Goal: Find specific page/section: Find specific page/section

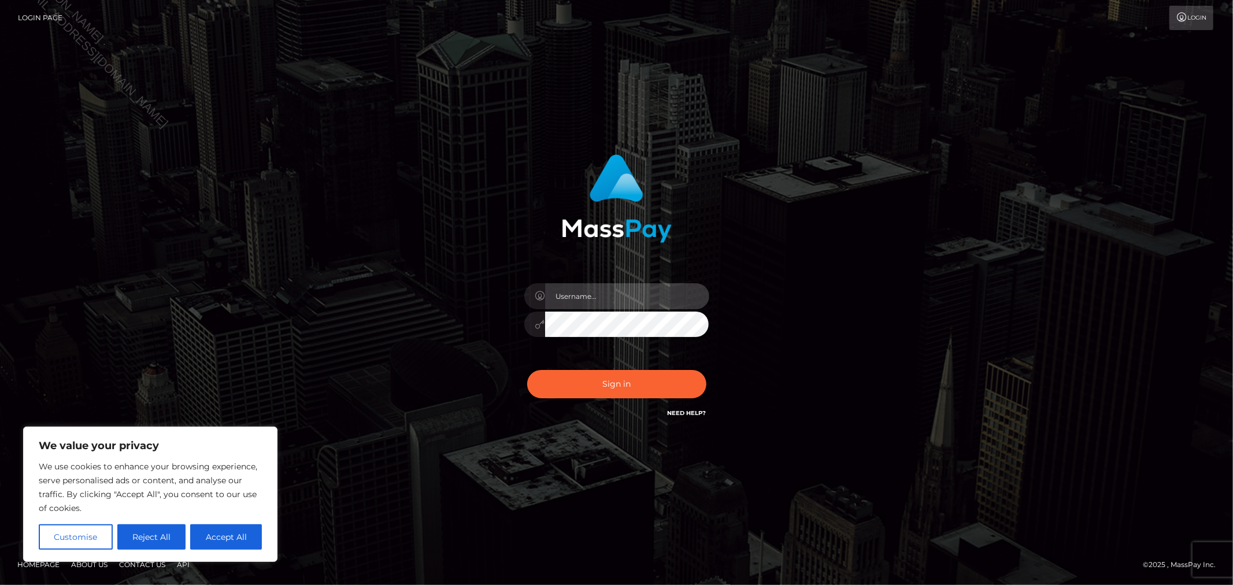
click at [601, 292] on input "text" at bounding box center [627, 296] width 164 height 26
type input "Allyssa"
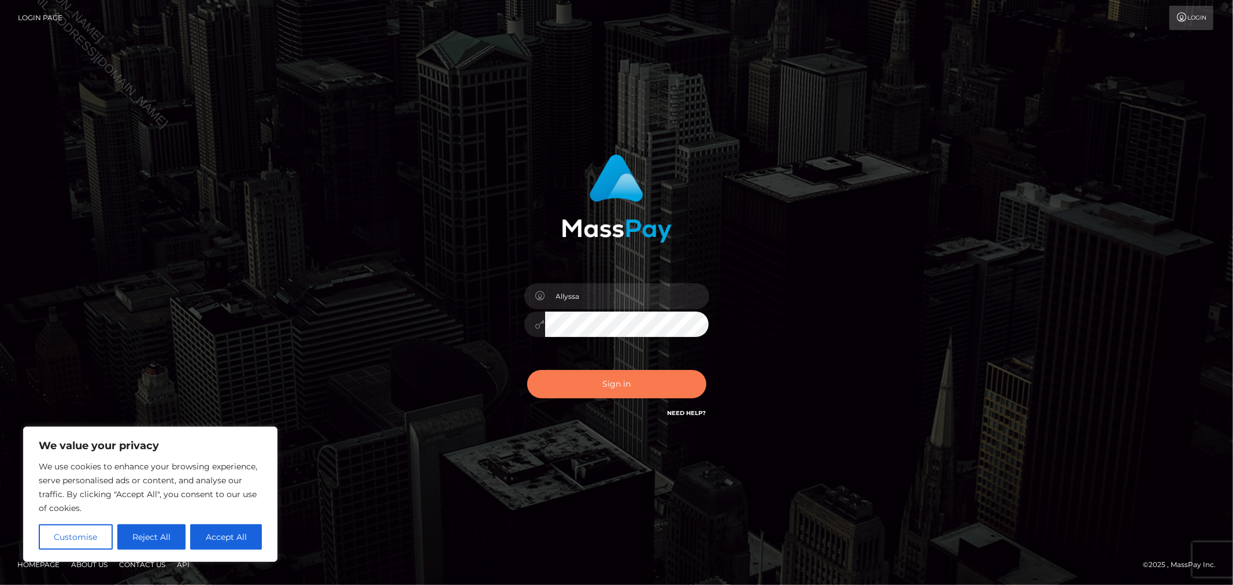
click at [551, 374] on button "Sign in" at bounding box center [616, 384] width 179 height 28
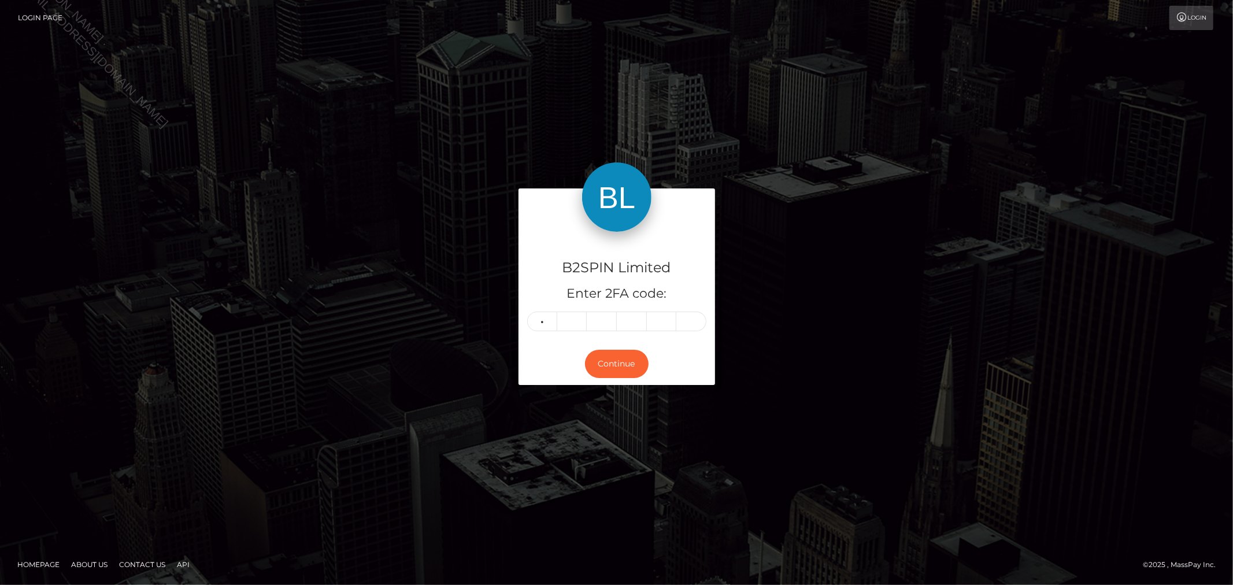
type input "1"
type input "4"
type input "9"
type input "8"
type input "0"
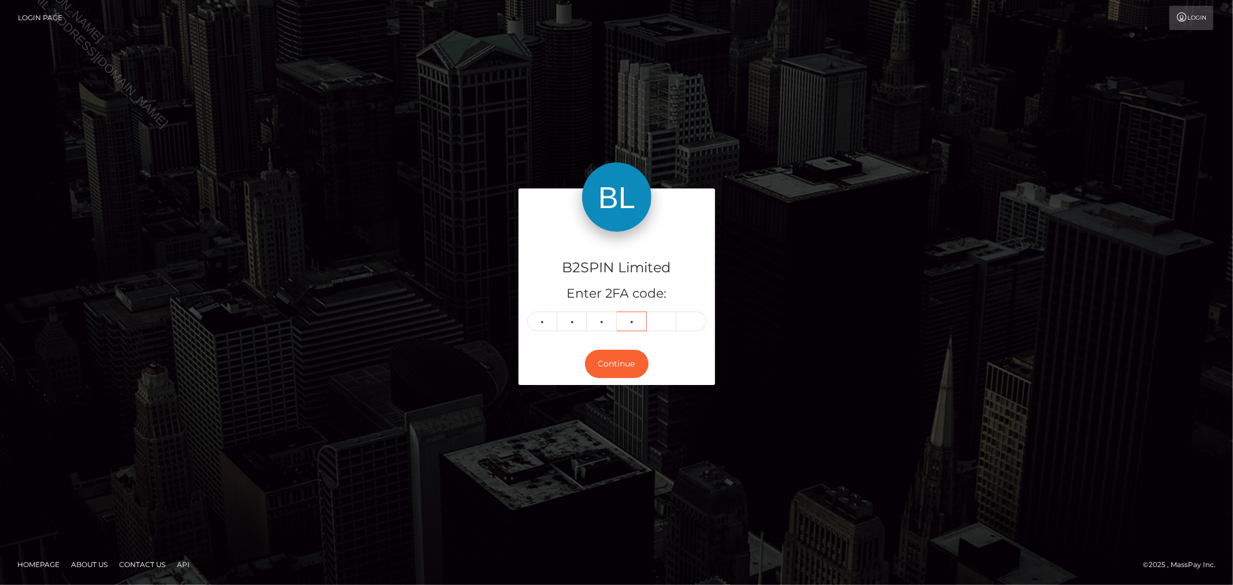
type input "6"
type input "2"
type input "6"
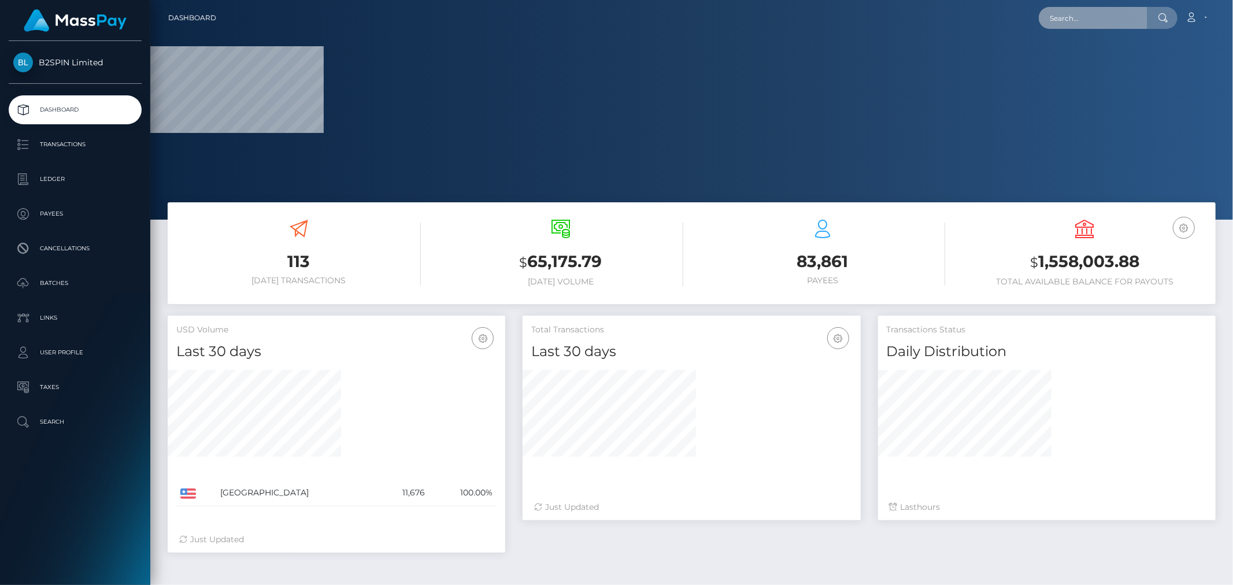
click at [1094, 9] on input "text" at bounding box center [1092, 18] width 109 height 22
paste input "6ead345a-8b9a-403a-ae2c-b0fbbe12063d"
type input "6ead345a-8b9a-403a-ae2c-b0fbbe12063d"
click at [1093, 19] on input "6ead345a-8b9a-403a-ae2c-b0fbbe12063d" at bounding box center [1092, 18] width 109 height 22
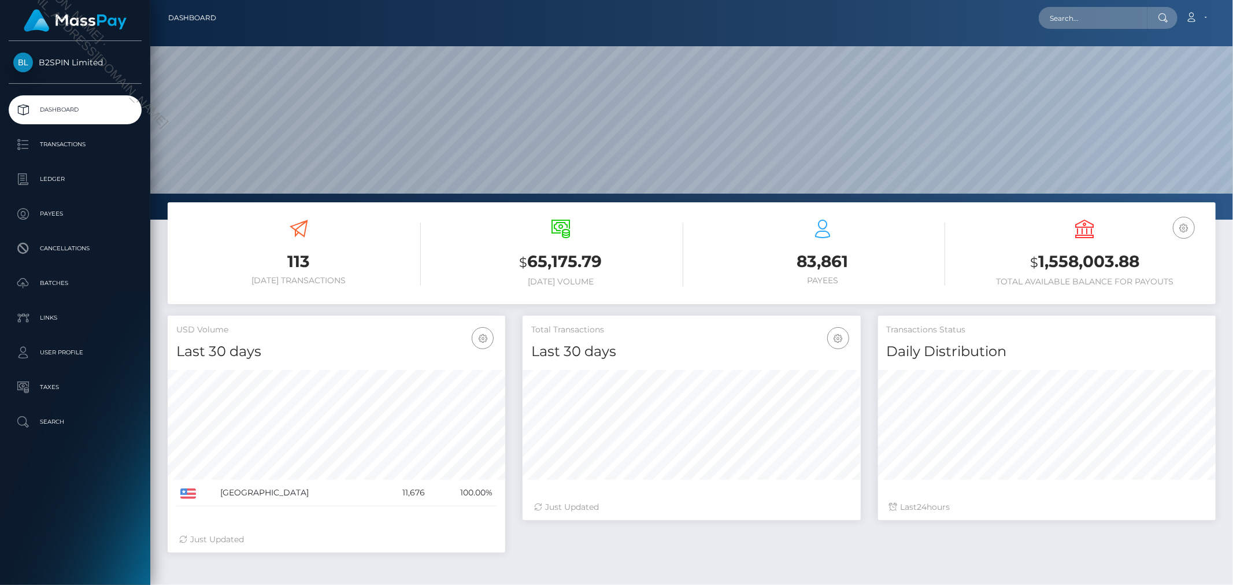
scroll to position [205, 337]
click at [1090, 32] on nav "Dashboard Loading... Loading... Account Edit Profile" at bounding box center [691, 18] width 1082 height 36
click at [1095, 19] on input "text" at bounding box center [1092, 18] width 109 height 22
paste input "6ead345a-8b9a-403a-ae2c-b0fbbe12063d"
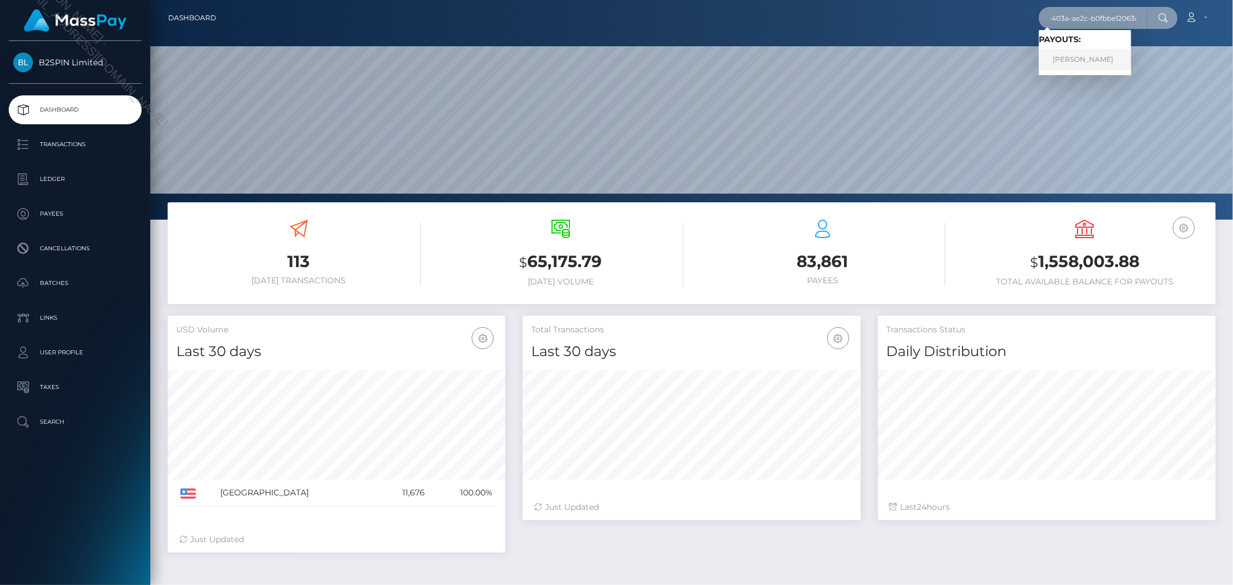
type input "6ead345a-8b9a-403a-ae2c-b0fbbe12063d"
click at [1098, 55] on link "CHRISTOPHER RAYMOND MADDEN" at bounding box center [1084, 59] width 92 height 21
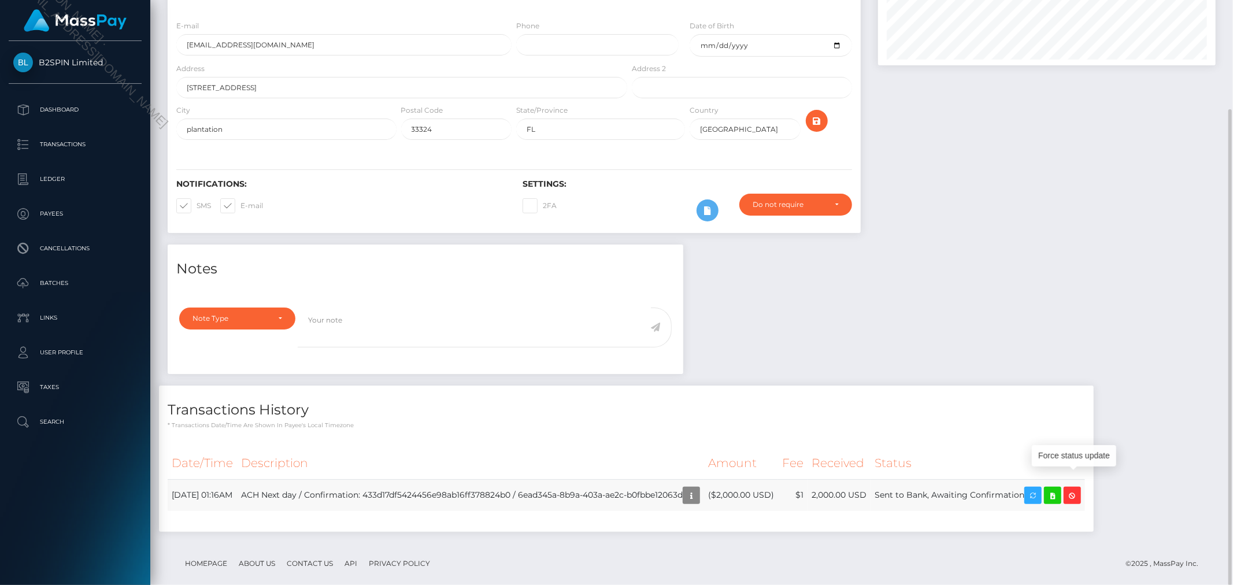
scroll to position [139, 337]
click at [1059, 488] on icon at bounding box center [1052, 495] width 14 height 14
